Goal: Book appointment/travel/reservation

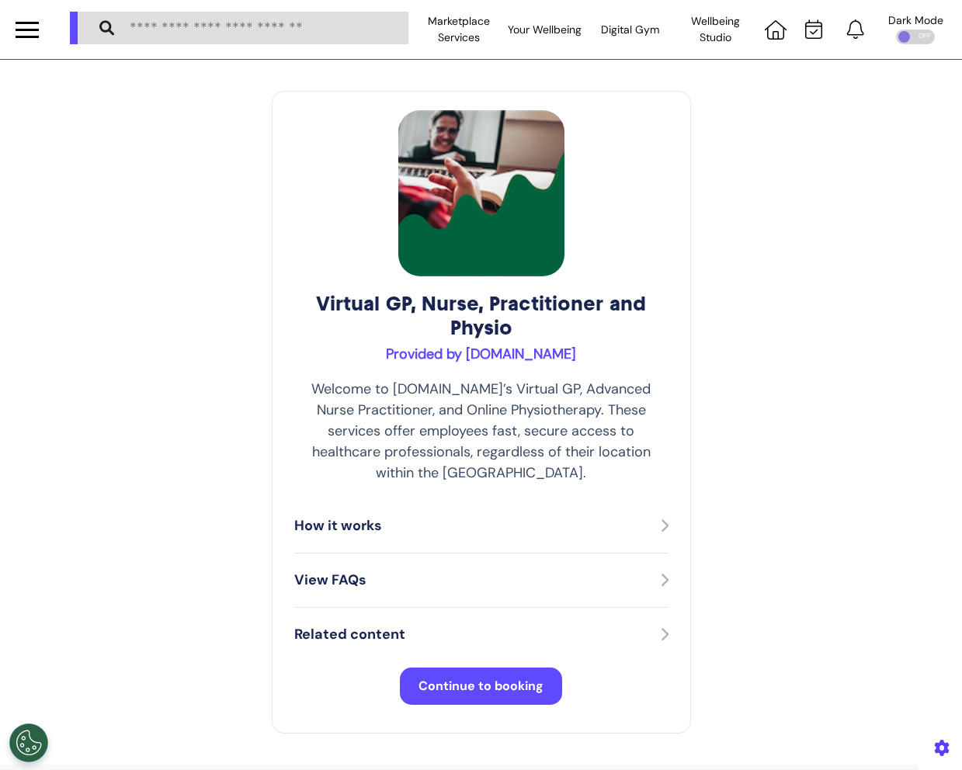
click at [891, 201] on div "Virtual GP, Nurse, Practitioner and Physio Provided by [DOMAIN_NAME] Welcome to…" at bounding box center [481, 412] width 962 height 705
click at [533, 678] on span "Continue to booking" at bounding box center [480, 686] width 125 height 16
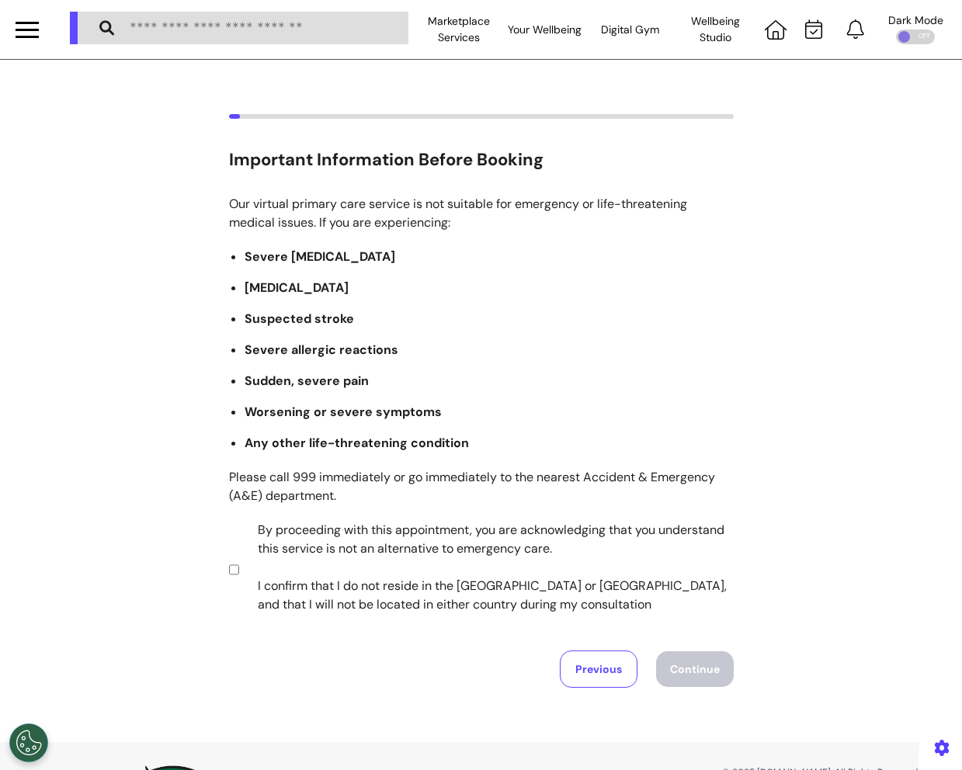
click at [295, 582] on label "By proceeding with this appointment, you are acknowledging that you understand …" at bounding box center [485, 567] width 486 height 93
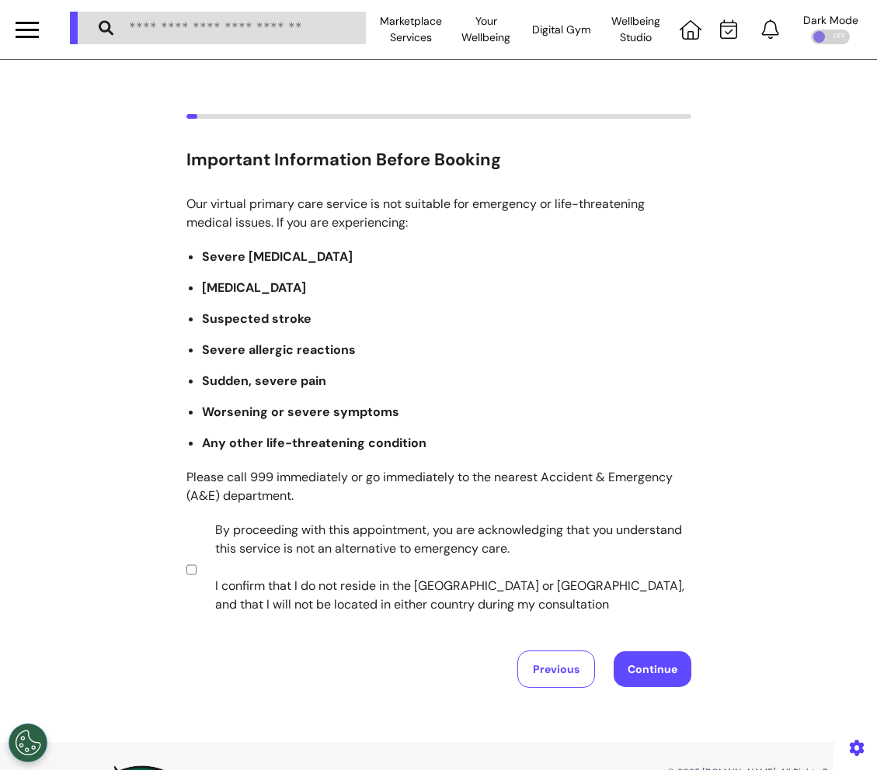
click at [660, 658] on button "Continue" at bounding box center [652, 669] width 78 height 36
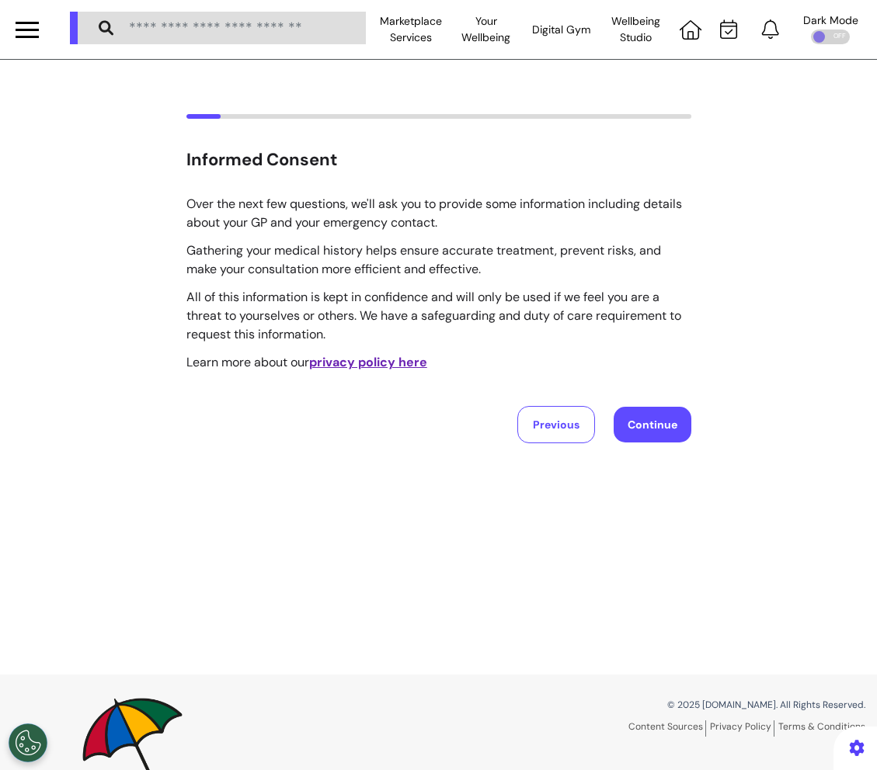
click at [696, 429] on div "Informed Consent Over the next few questions, we'll ask you to provide some inf…" at bounding box center [438, 278] width 877 height 329
click at [675, 429] on button "Continue" at bounding box center [652, 425] width 78 height 36
select select "****"
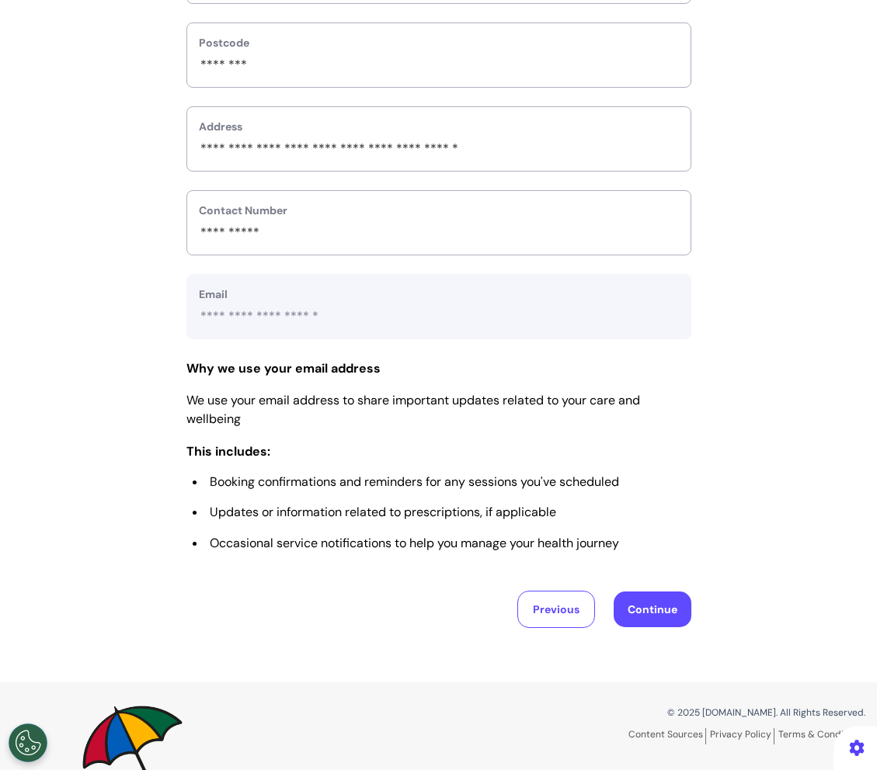
scroll to position [606, 0]
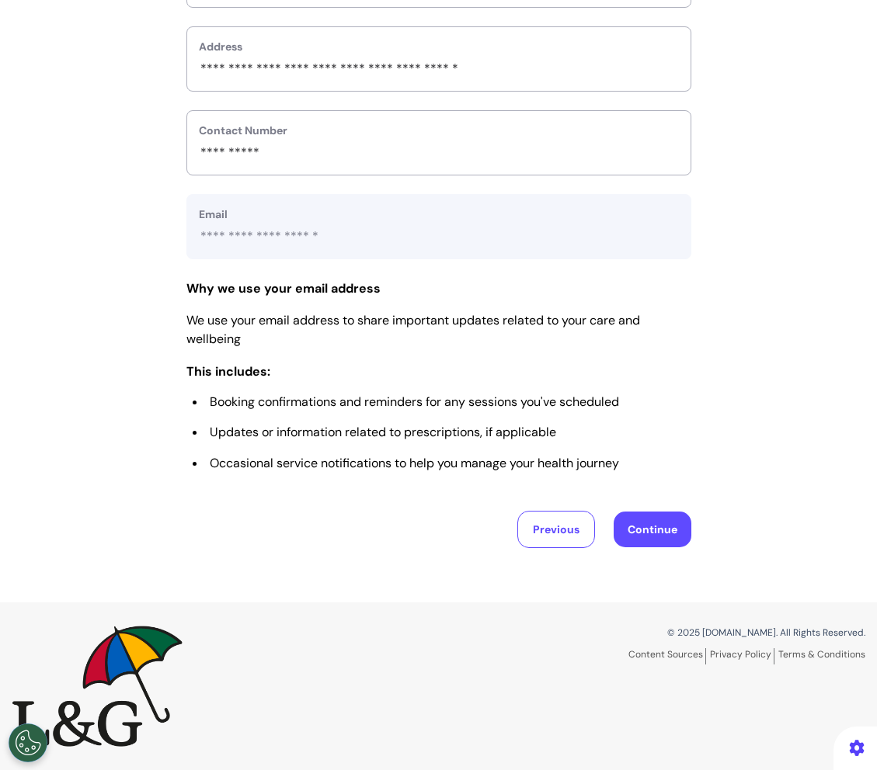
click at [660, 526] on button "Continue" at bounding box center [652, 530] width 78 height 36
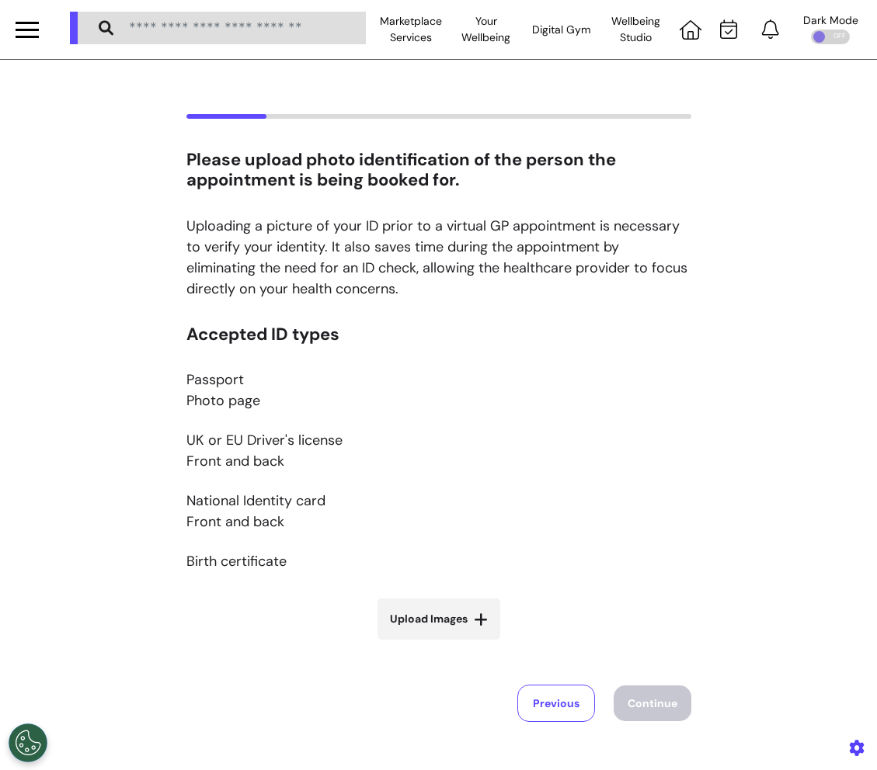
scroll to position [0, 0]
click at [484, 622] on icon at bounding box center [481, 620] width 14 height 16
click at [484, 644] on input "Upload Images" at bounding box center [438, 652] width 185 height 16
type input "**********"
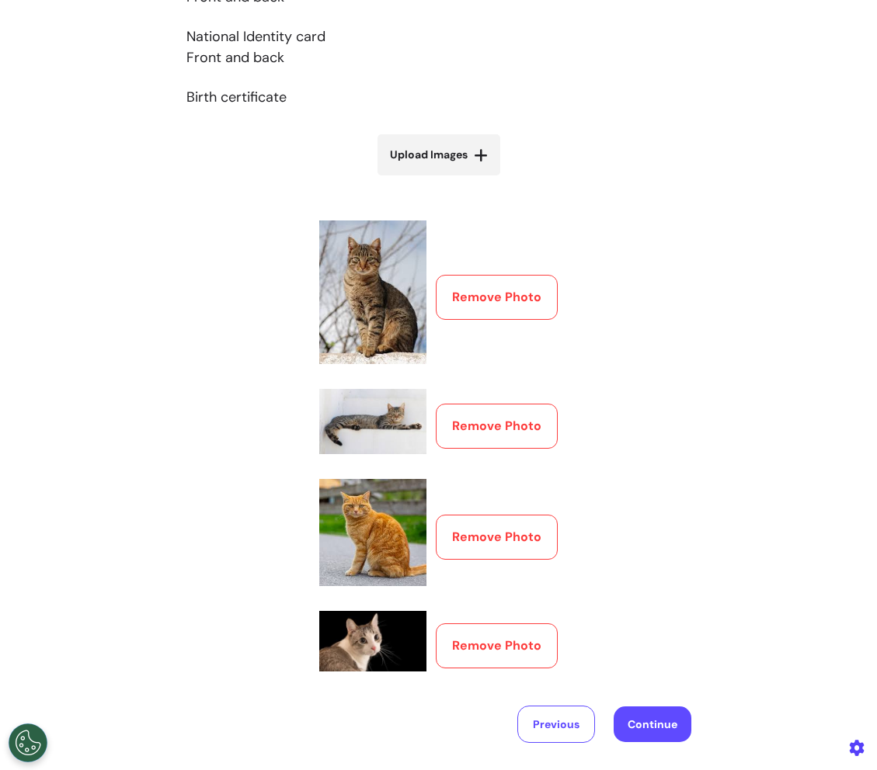
scroll to position [510, 0]
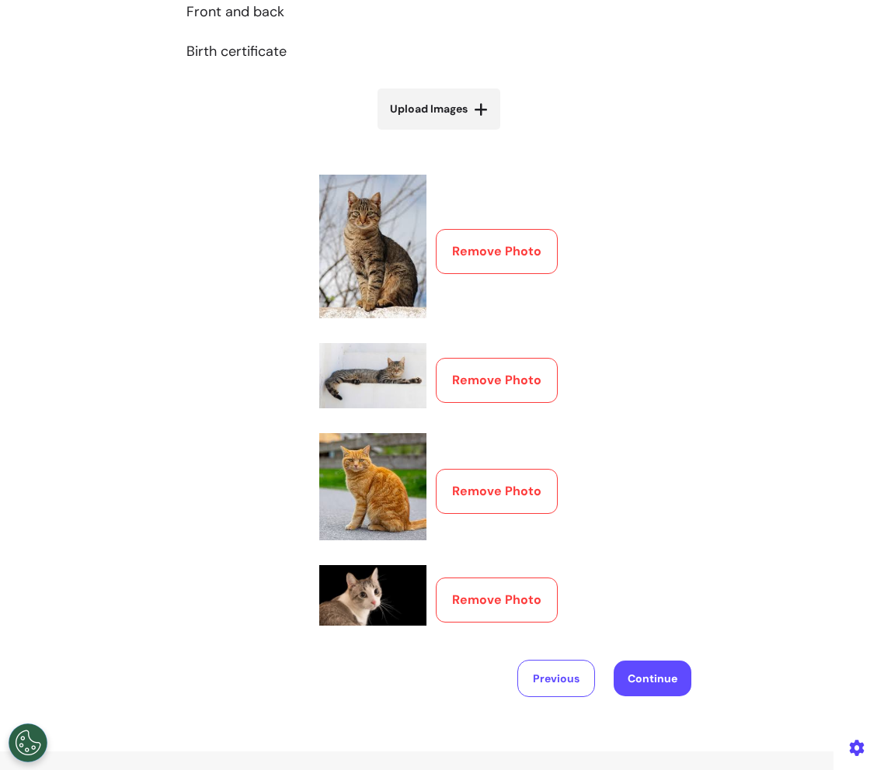
click at [669, 686] on button "Continue" at bounding box center [652, 679] width 78 height 36
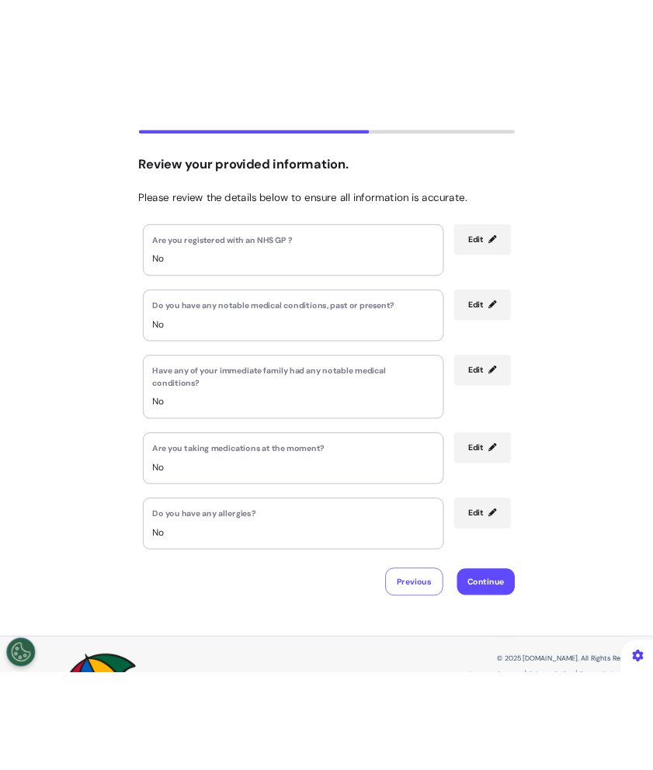
scroll to position [192, 0]
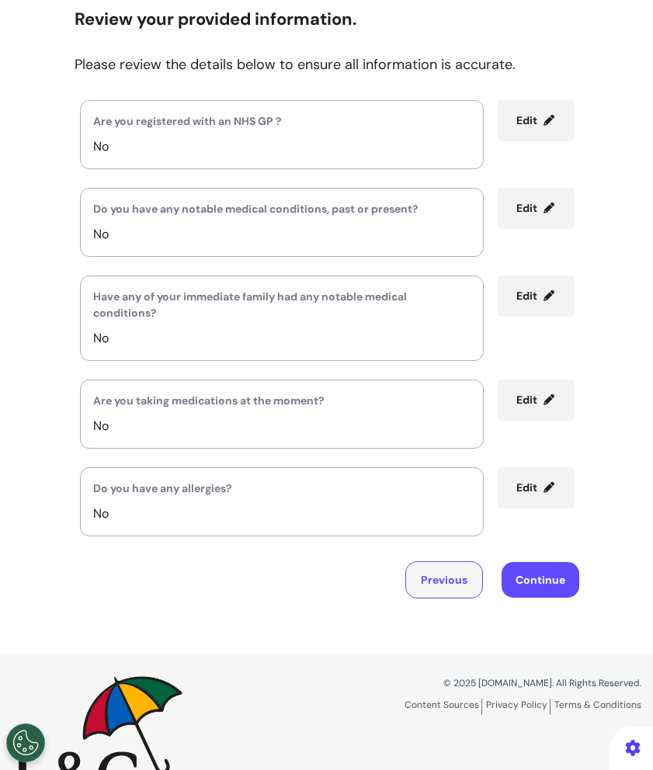
click at [415, 579] on button "Previous" at bounding box center [444, 579] width 78 height 37
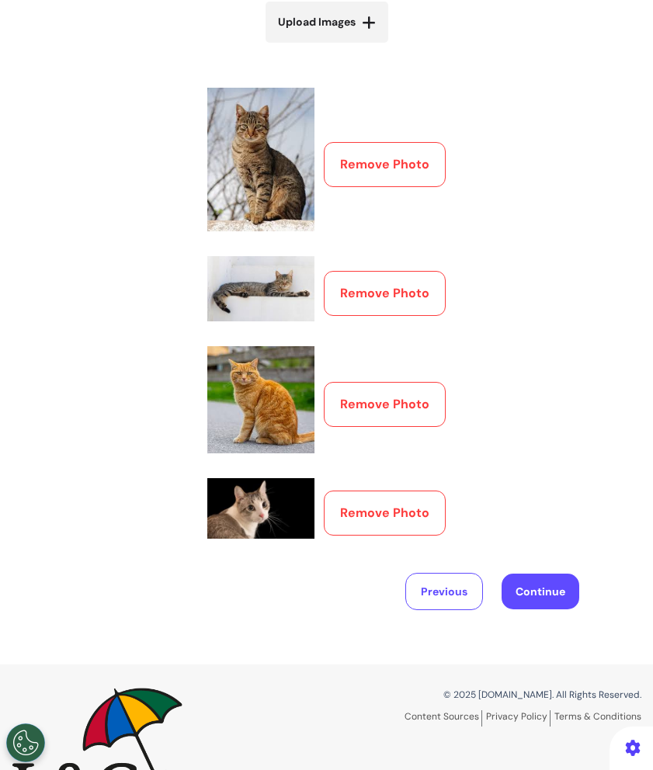
scroll to position [672, 0]
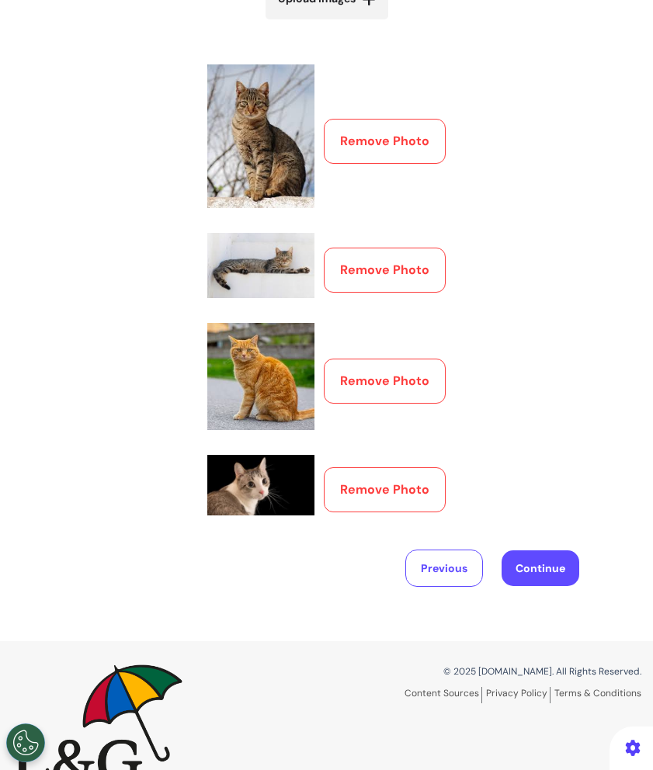
click at [420, 145] on button "Remove Photo" at bounding box center [385, 141] width 122 height 45
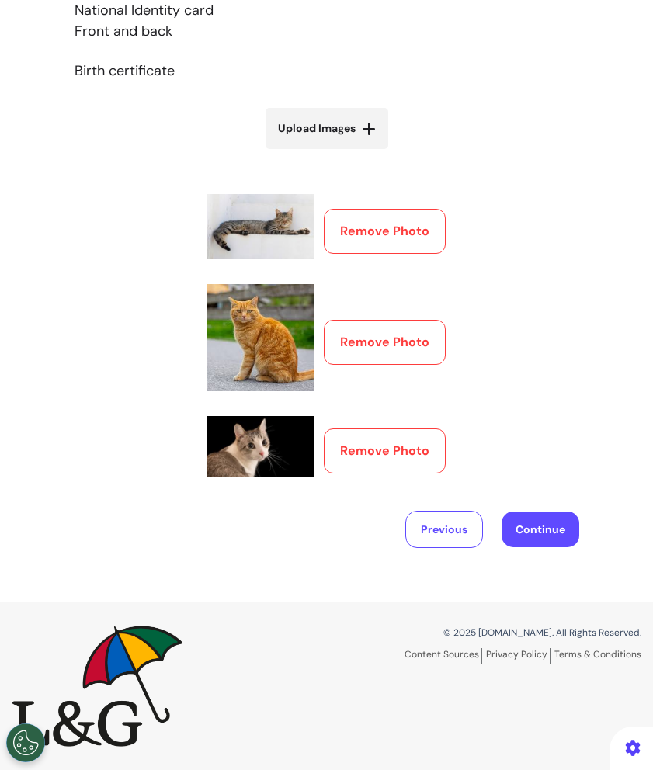
click at [429, 241] on button "Remove Photo" at bounding box center [385, 231] width 122 height 45
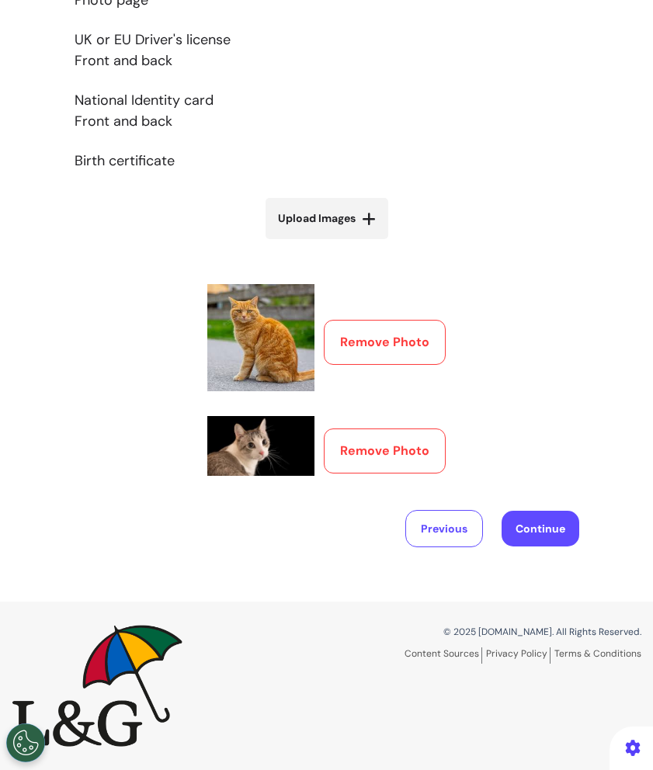
click at [407, 333] on button "Remove Photo" at bounding box center [385, 342] width 122 height 45
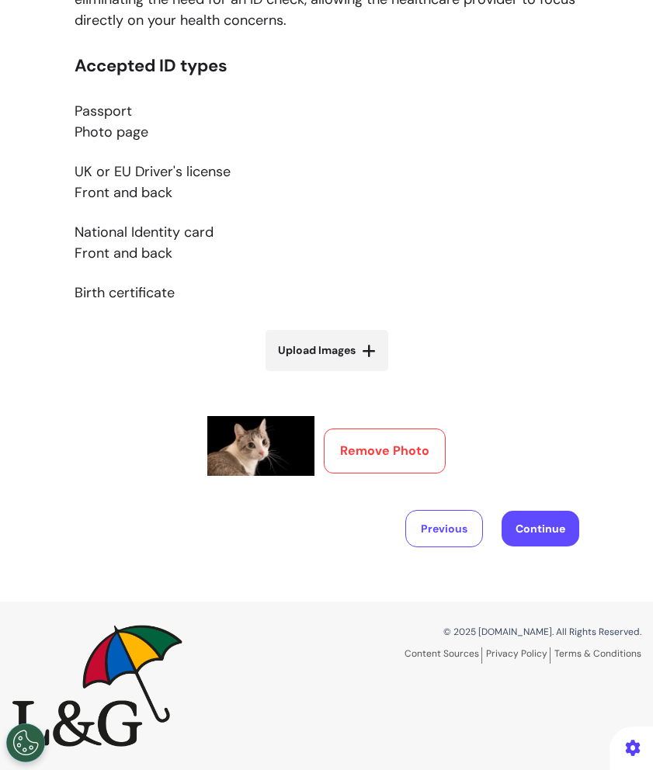
scroll to position [320, 0]
click at [407, 467] on button "Remove Photo" at bounding box center [385, 451] width 122 height 45
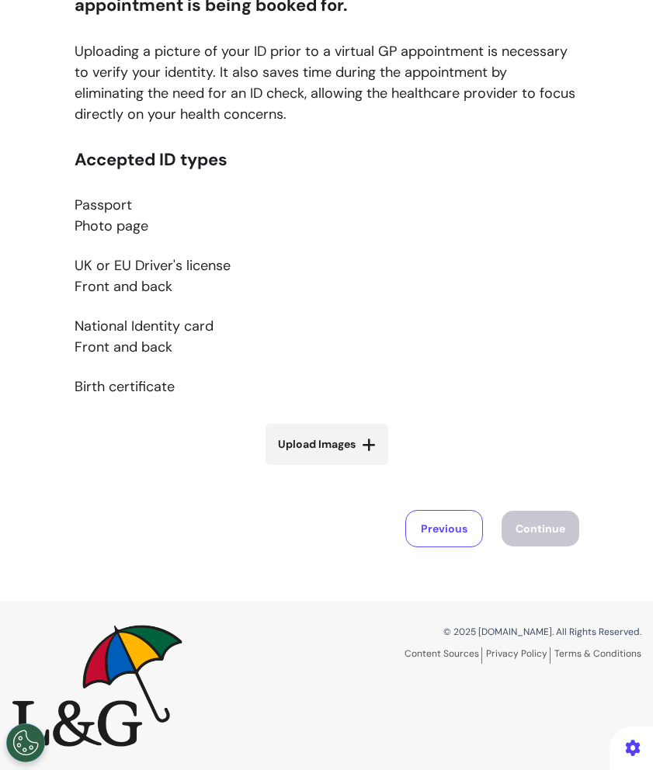
scroll to position [225, 0]
click at [357, 462] on label "Upload Images" at bounding box center [327, 445] width 123 height 41
click at [357, 470] on input "Upload Images" at bounding box center [326, 478] width 185 height 16
type input "**********"
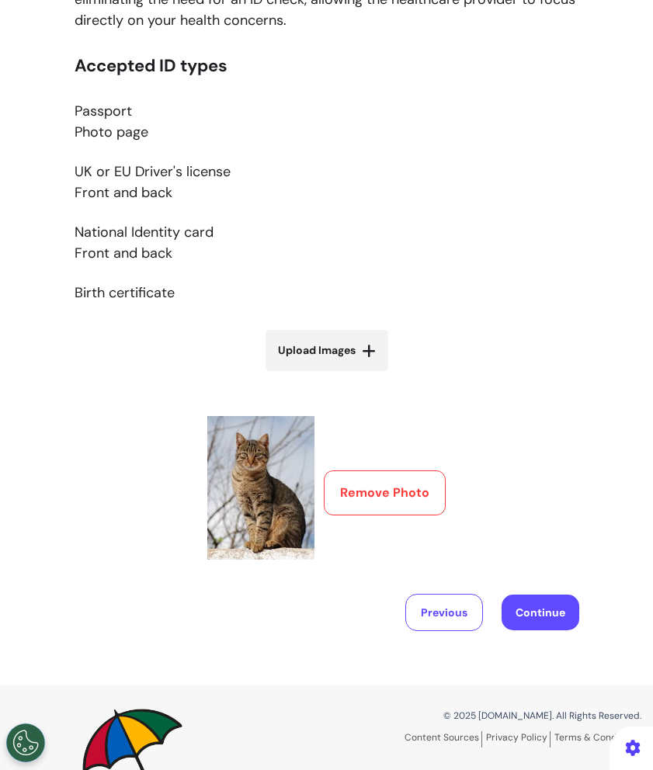
click at [555, 623] on button "Continue" at bounding box center [541, 613] width 78 height 36
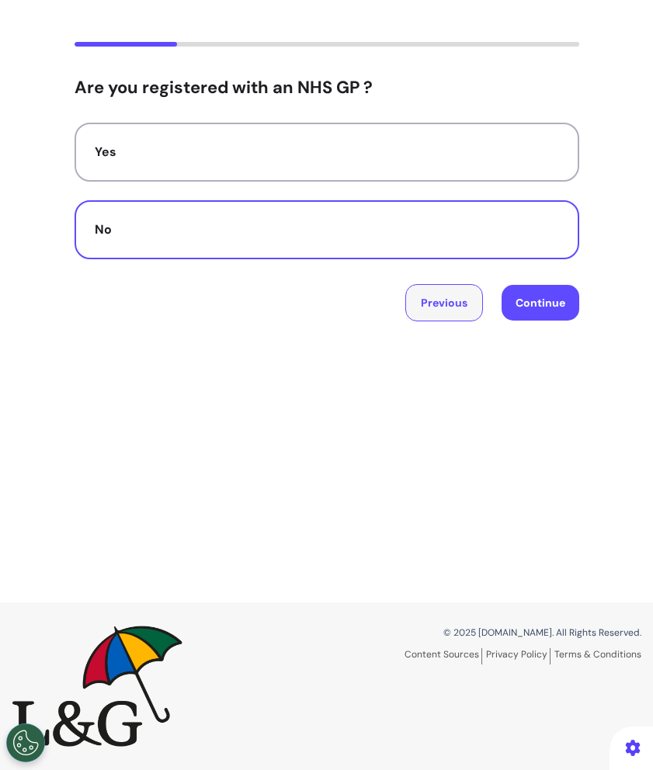
click at [445, 316] on button "Previous" at bounding box center [444, 302] width 78 height 37
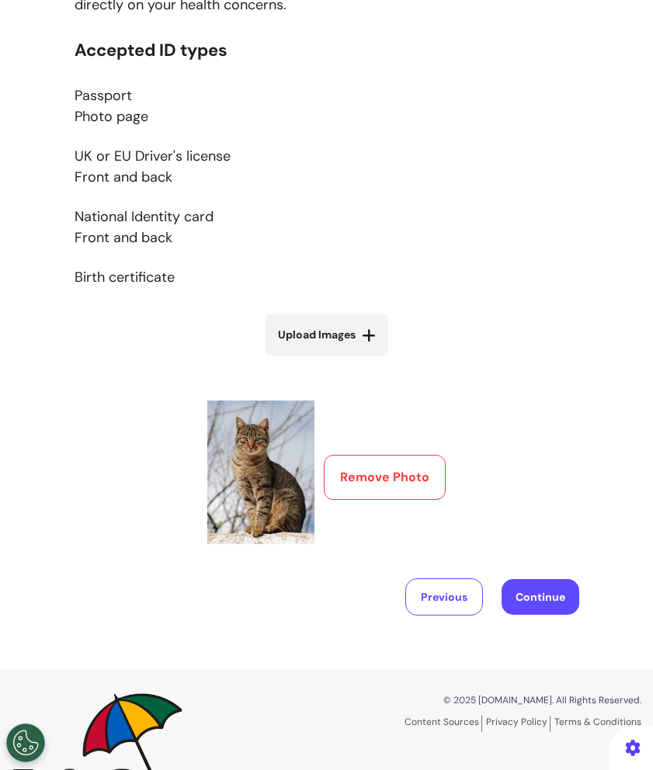
scroll to position [391, 0]
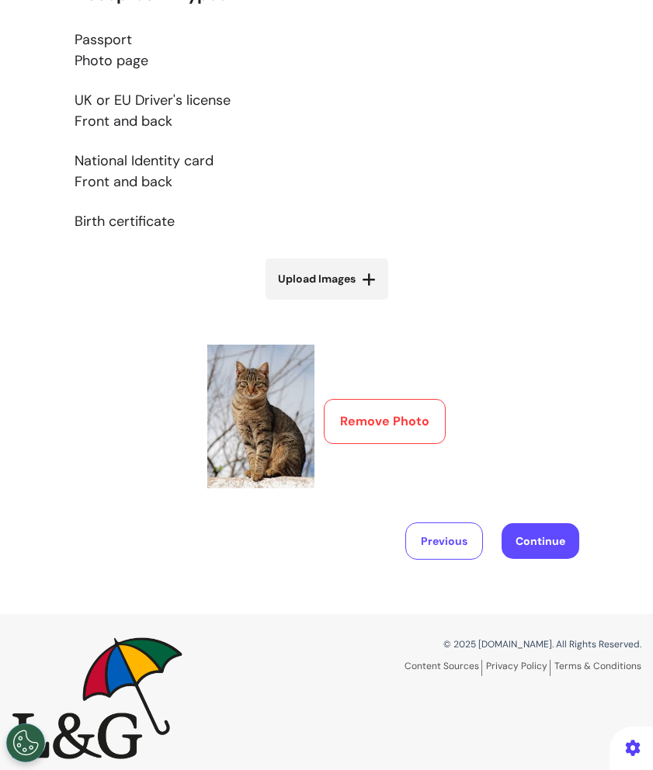
click at [385, 415] on button "Remove Photo" at bounding box center [385, 421] width 122 height 45
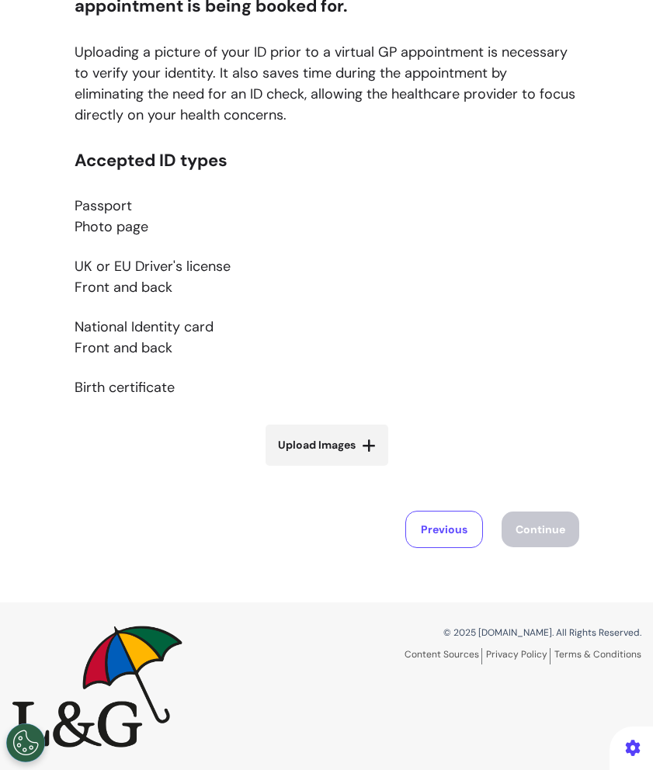
click at [368, 438] on icon at bounding box center [369, 446] width 14 height 16
click at [368, 470] on input "Upload Images" at bounding box center [326, 478] width 185 height 16
type input "**********"
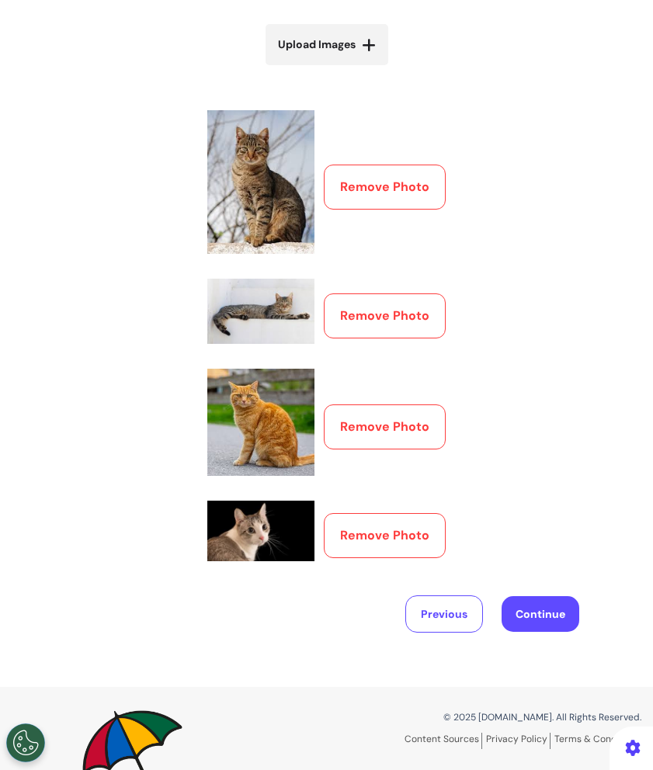
scroll to position [710, 0]
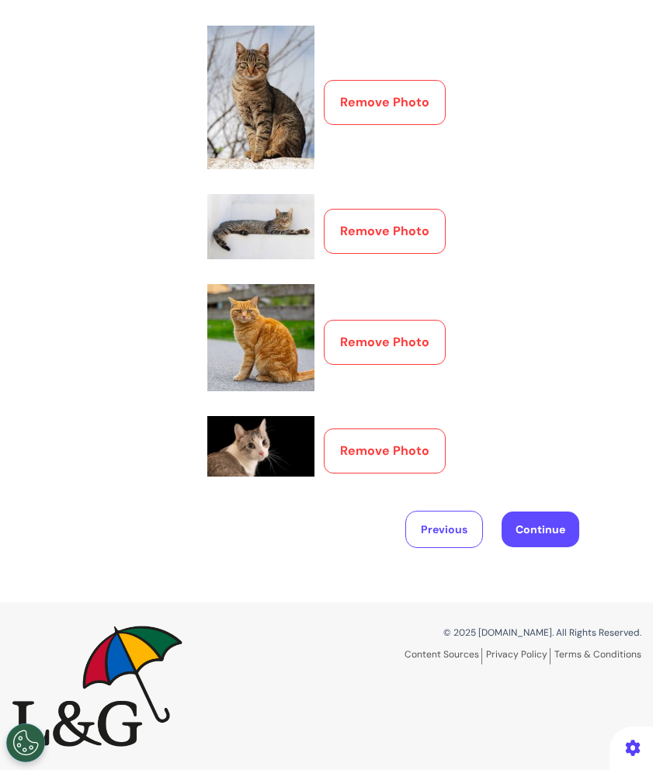
click at [550, 524] on button "Continue" at bounding box center [541, 530] width 78 height 36
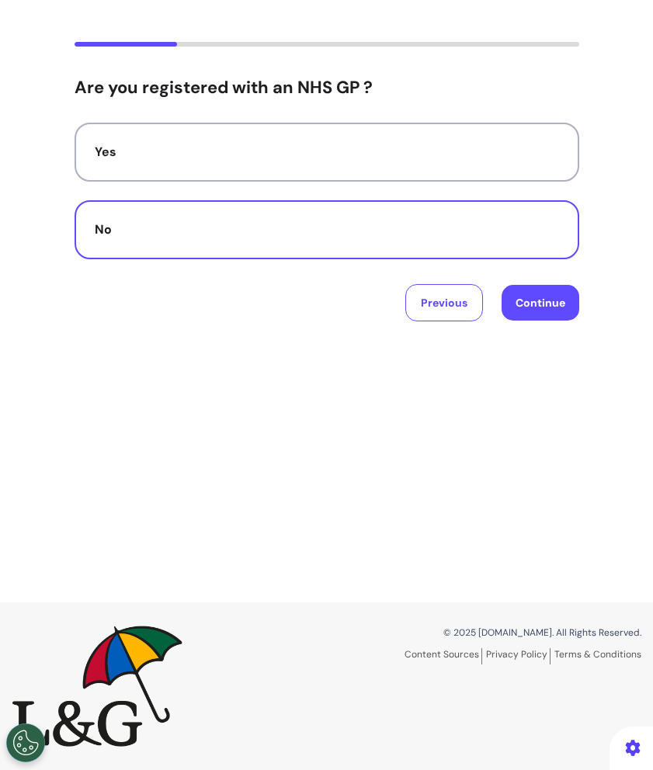
scroll to position [123, 0]
click at [467, 312] on button "Previous" at bounding box center [444, 302] width 78 height 37
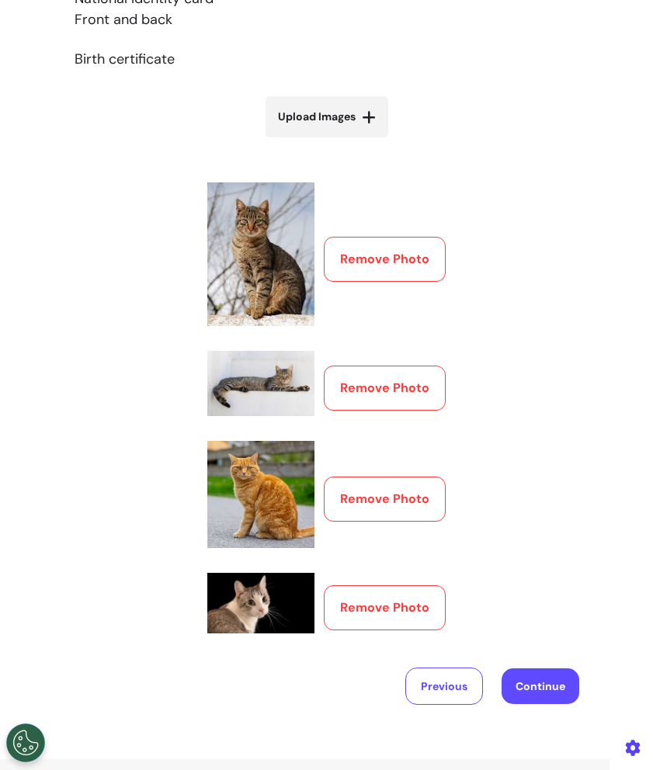
scroll to position [666, 0]
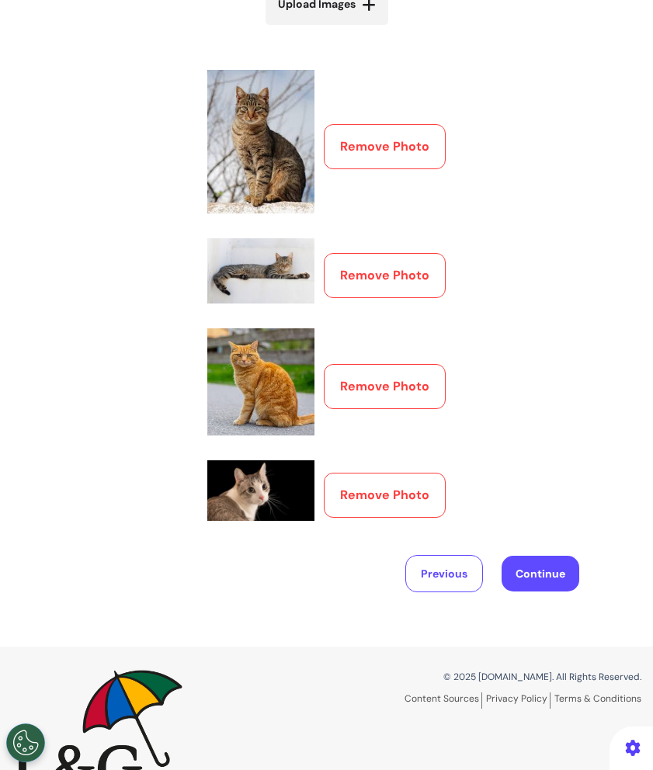
click at [514, 189] on div "Accepted ID types Passport Photo page UK or EU Driver's license Front and back …" at bounding box center [327, 120] width 505 height 821
click at [526, 422] on div "Accepted ID types Passport Photo page UK or EU Driver's license Front and back …" at bounding box center [327, 120] width 505 height 821
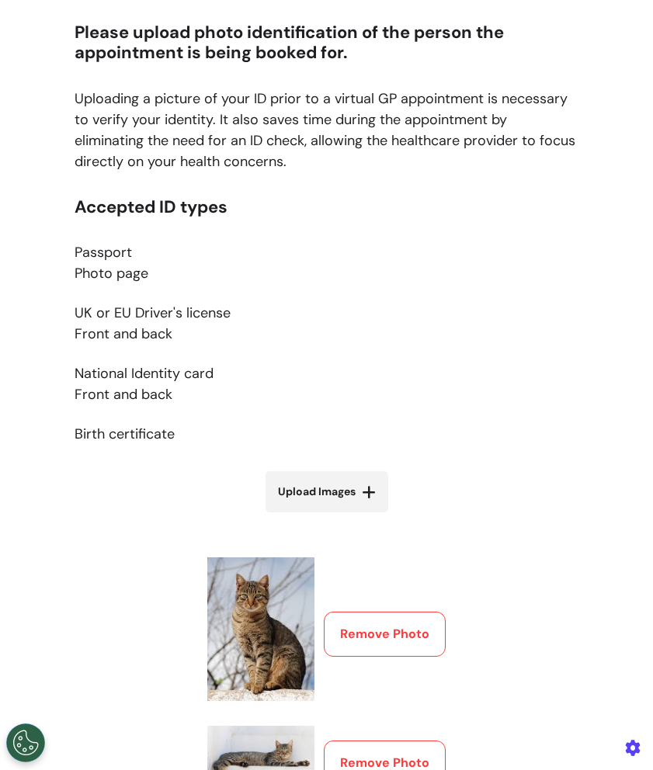
scroll to position [710, 0]
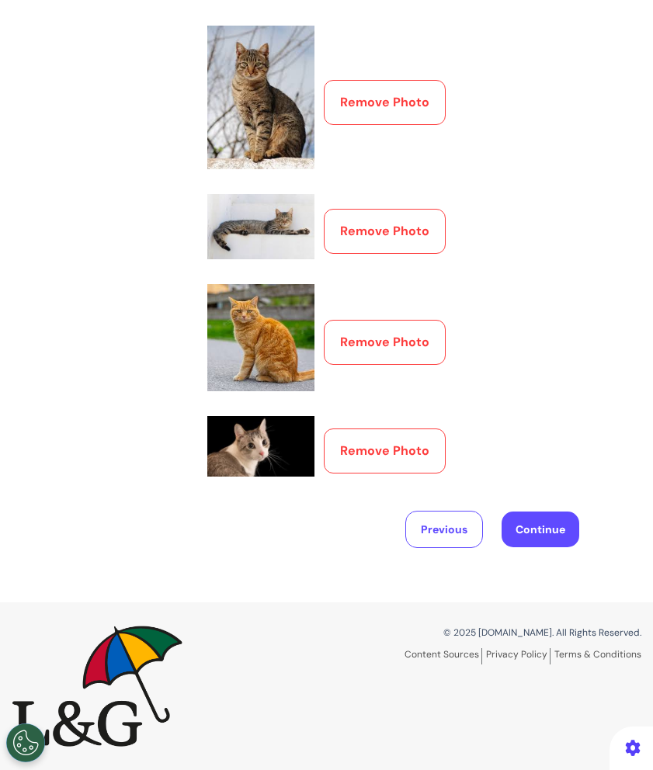
click at [526, 400] on div "Accepted ID types Passport Photo page UK or EU Driver's license Front and back …" at bounding box center [327, 75] width 505 height 821
